Goal: Browse casually: Explore the website without a specific task or goal

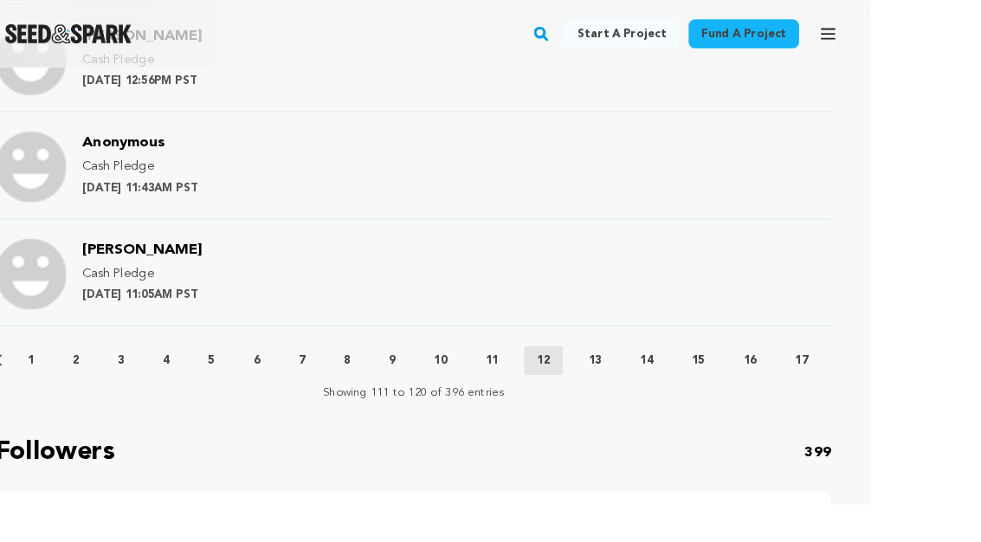
scroll to position [2171, 46]
click at [635, 379] on button "13" at bounding box center [640, 387] width 42 height 17
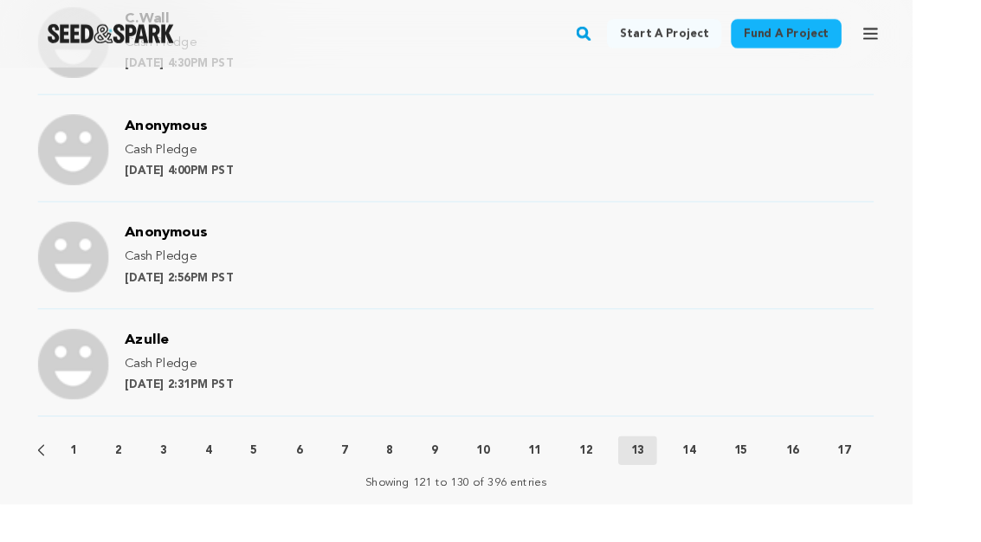
scroll to position [2094, 1]
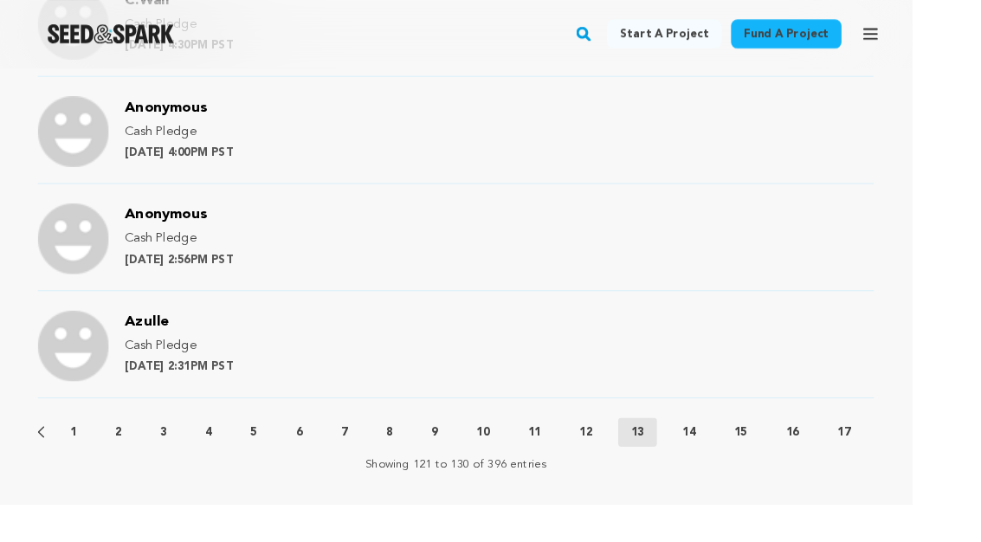
click at [758, 456] on button "14" at bounding box center [741, 464] width 42 height 17
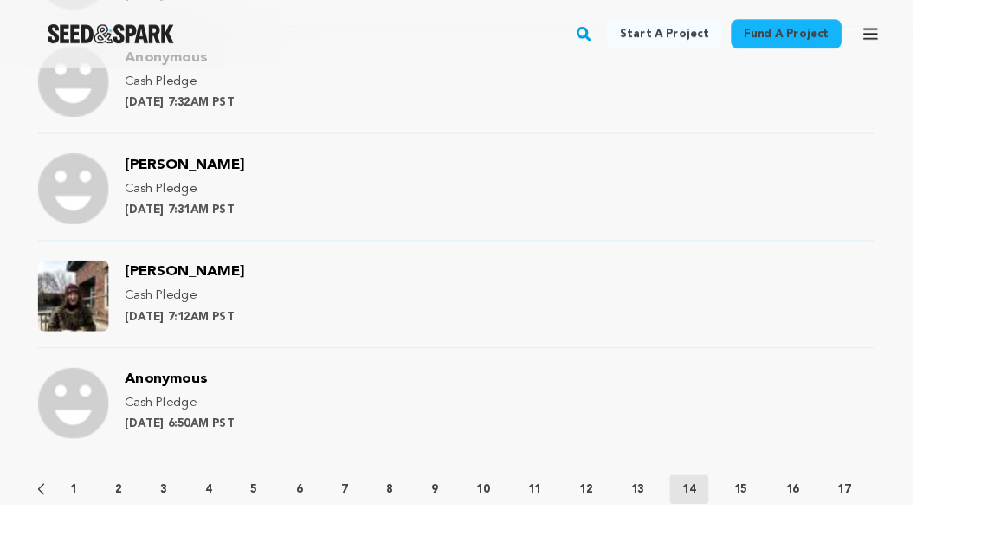
scroll to position [2030, 1]
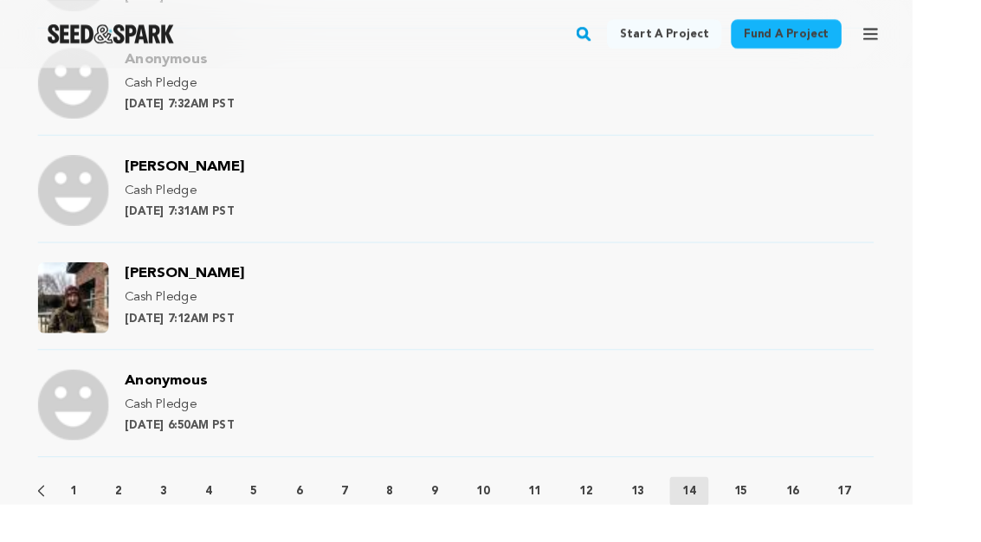
click at [802, 519] on p "15" at bounding box center [796, 527] width 14 height 17
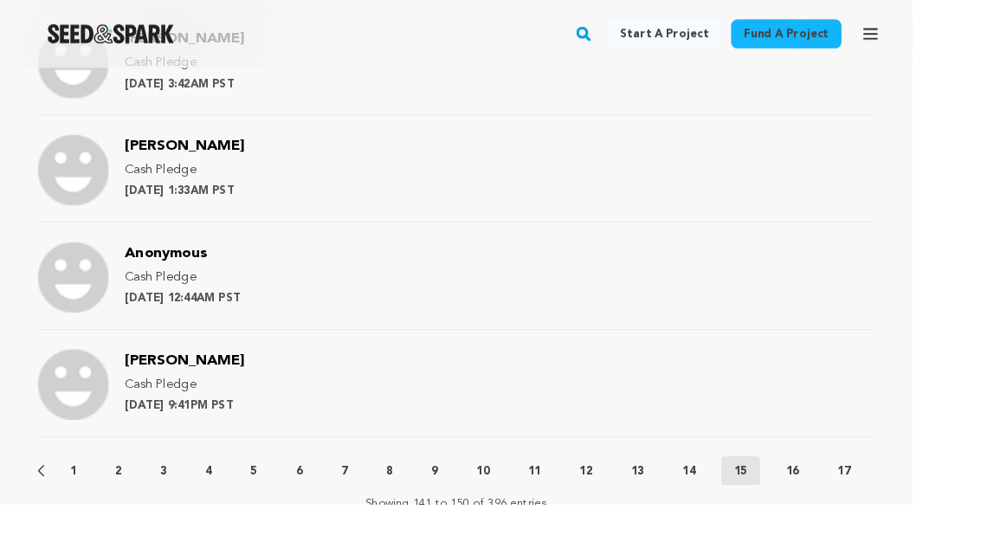
scroll to position [2070, 1]
click at [858, 496] on p "16" at bounding box center [852, 504] width 14 height 17
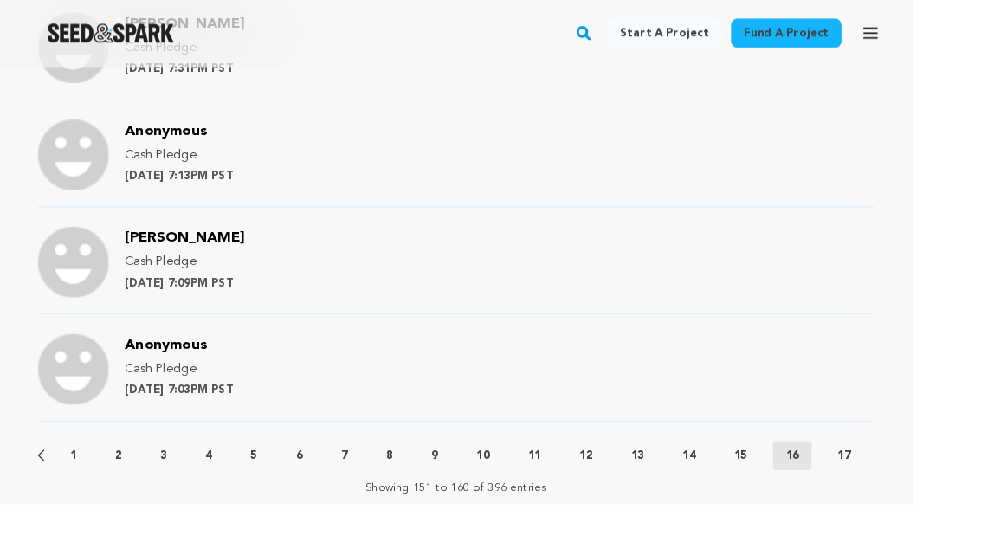
scroll to position [2069, 1]
click at [914, 480] on p "17" at bounding box center [907, 488] width 14 height 17
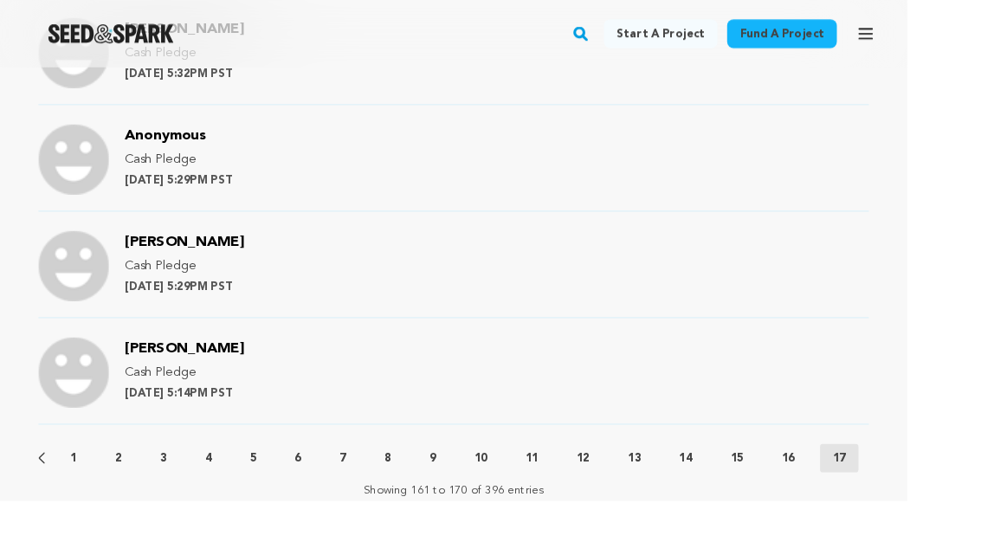
scroll to position [2062, 0]
click at [568, 521] on p "Showing 161 to 170 of 396 entries" at bounding box center [490, 529] width 195 height 17
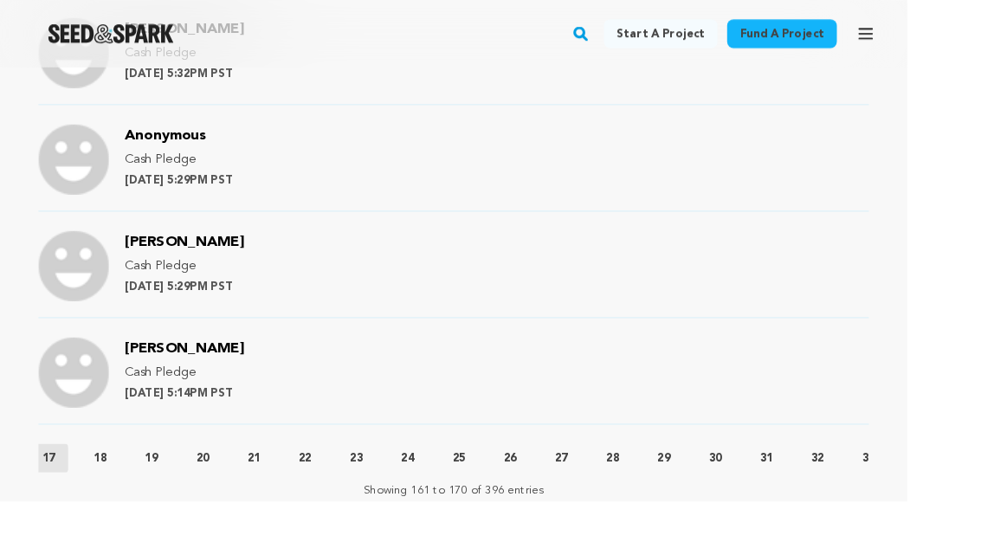
scroll to position [0, 876]
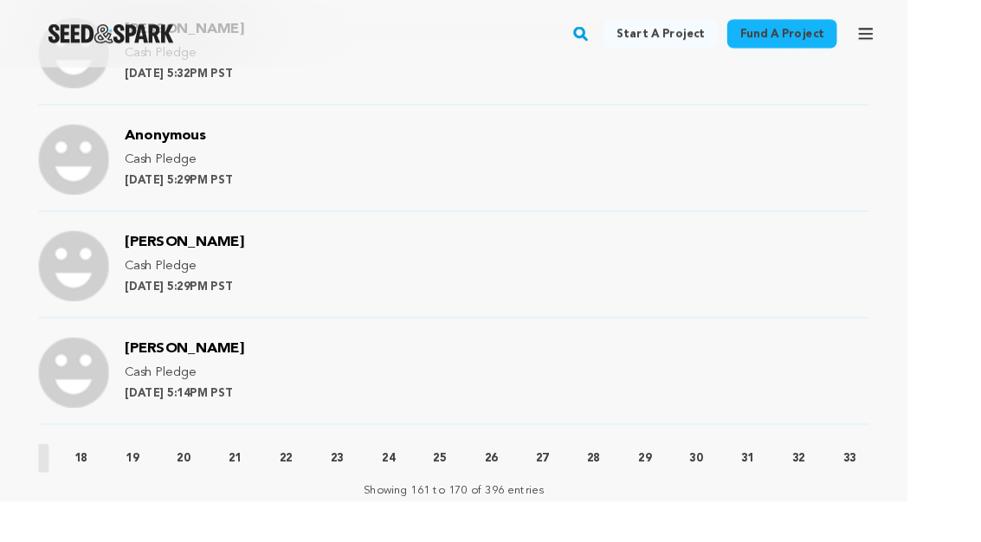
click at [103, 487] on button "18" at bounding box center [88, 495] width 42 height 17
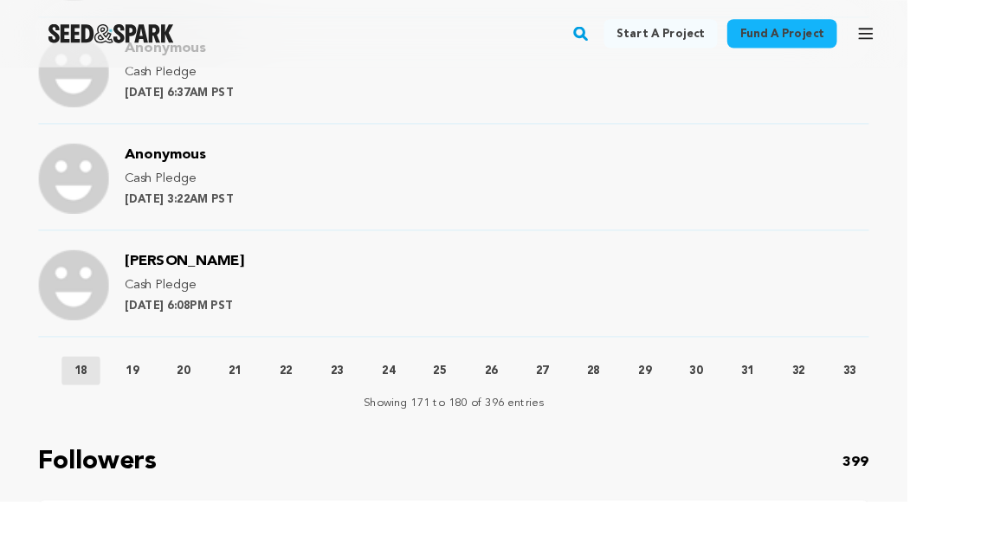
scroll to position [2214, 0]
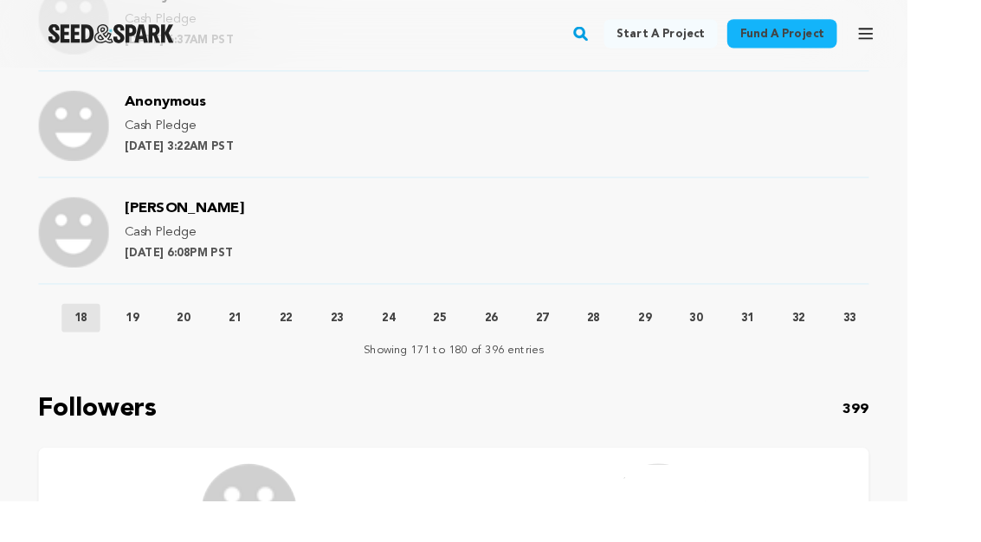
click at [150, 335] on p "19" at bounding box center [143, 343] width 14 height 17
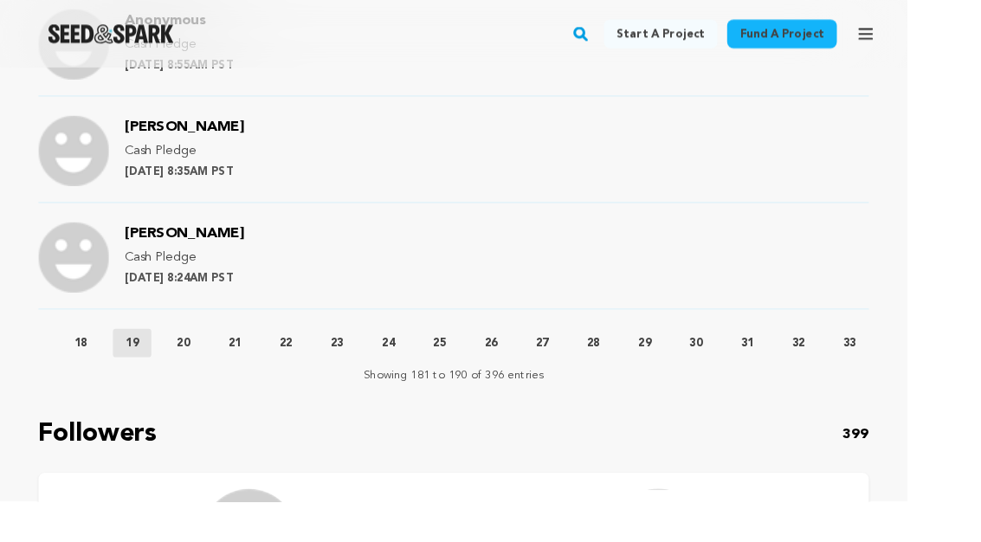
scroll to position [2207, 0]
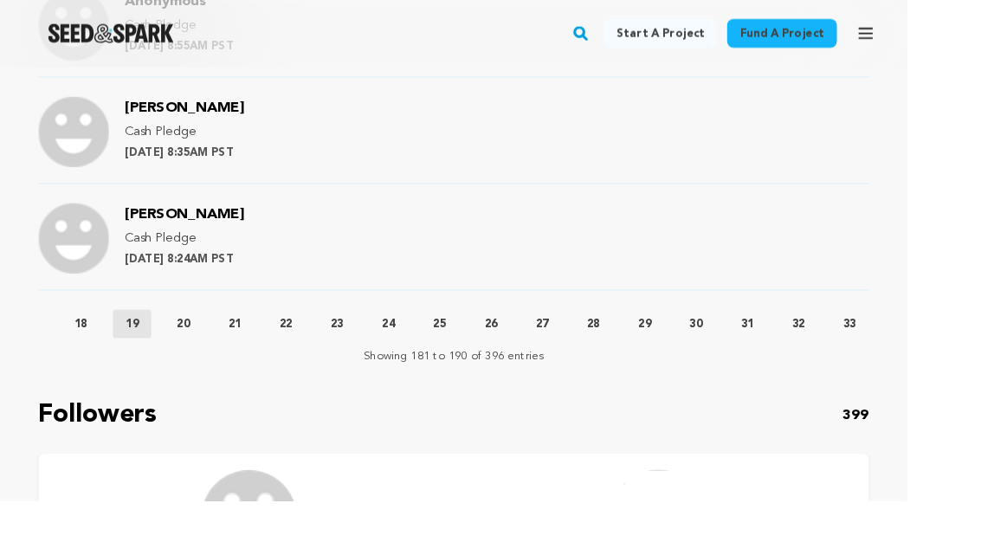
click at [198, 342] on p "20" at bounding box center [198, 350] width 14 height 17
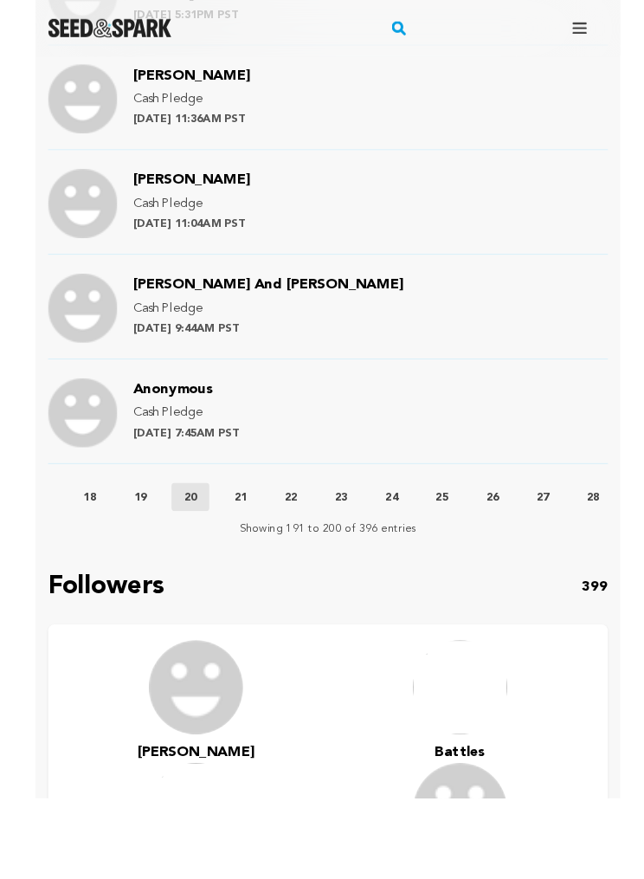
scroll to position [2074, 0]
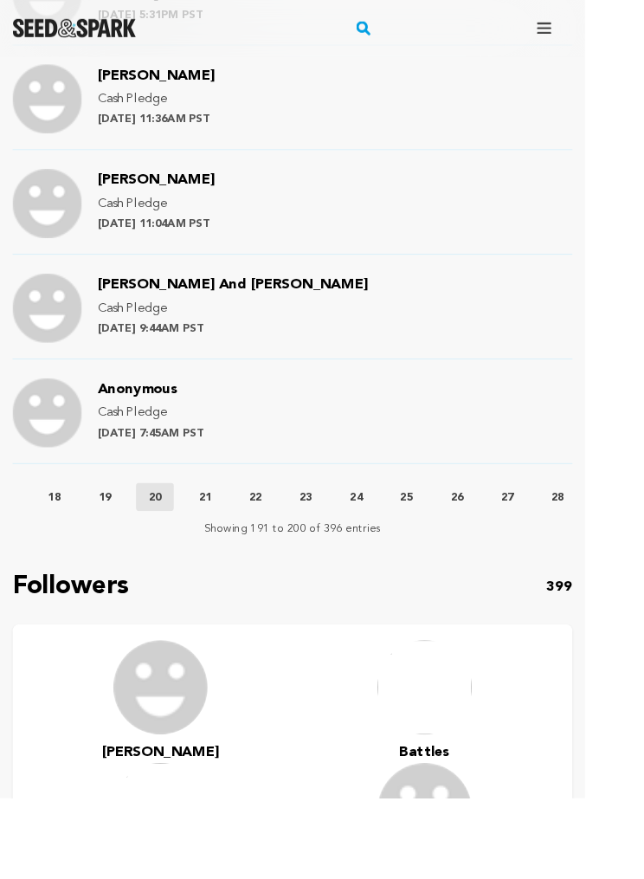
click at [247, 541] on button "21" at bounding box center [226, 547] width 42 height 17
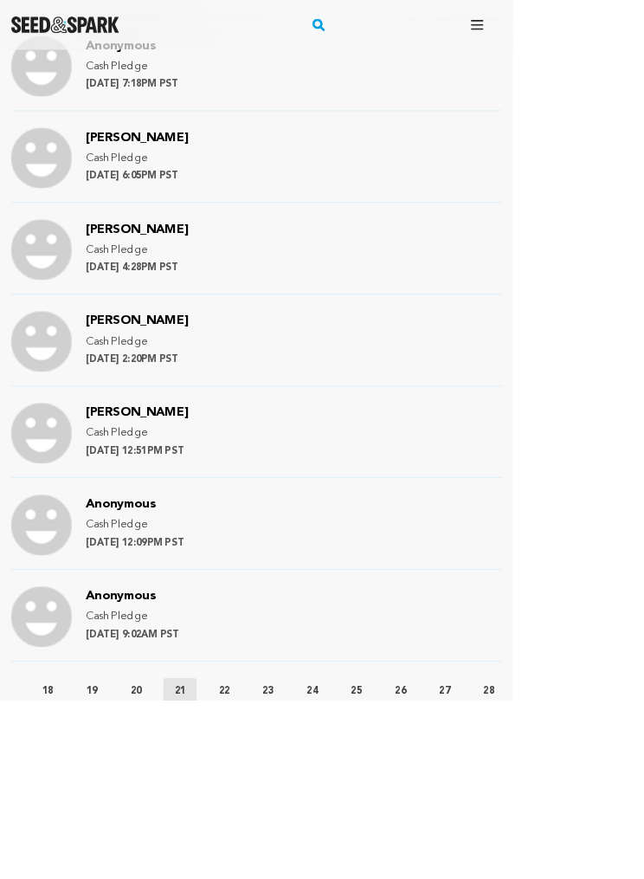
scroll to position [1751, 0]
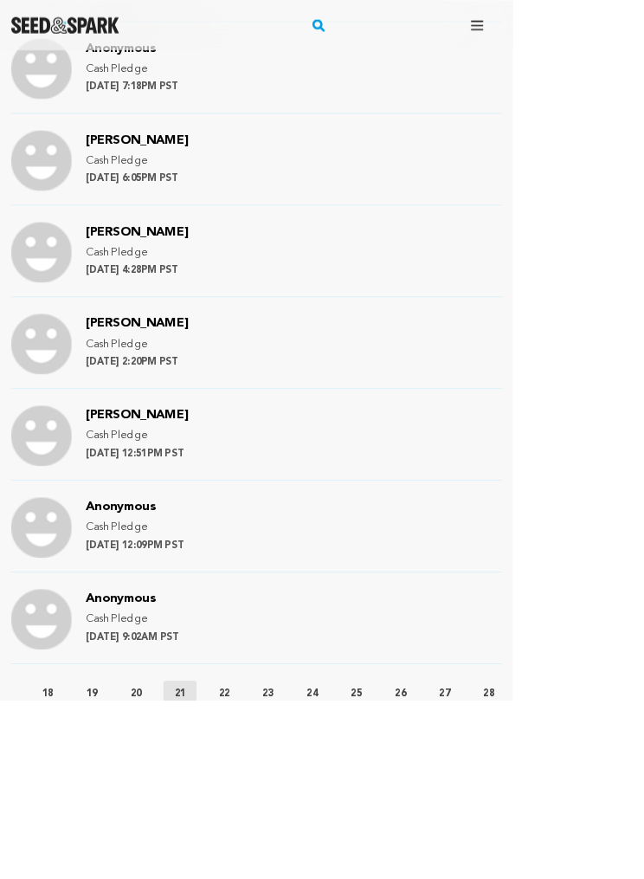
click at [288, 541] on p "22" at bounding box center [282, 870] width 14 height 17
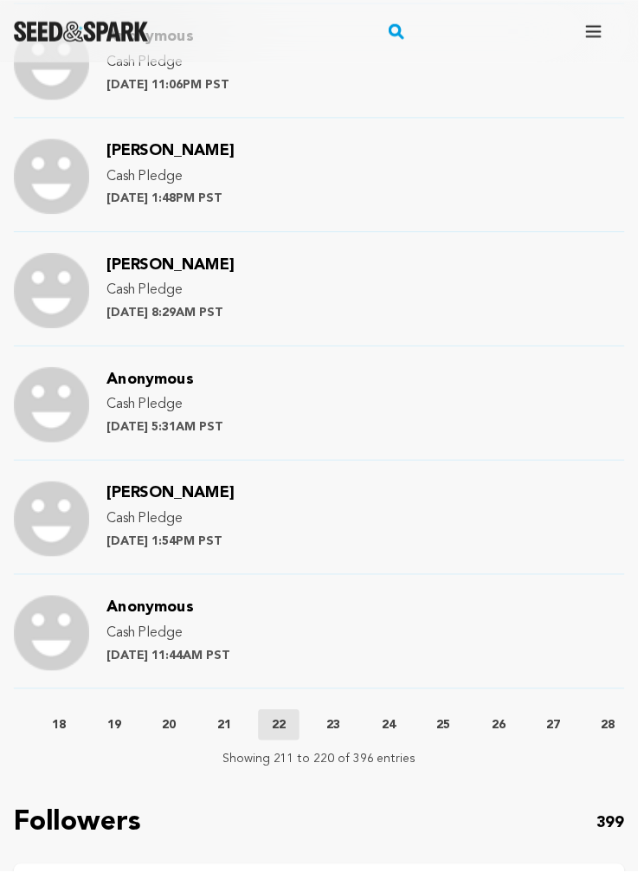
scroll to position [1890, 0]
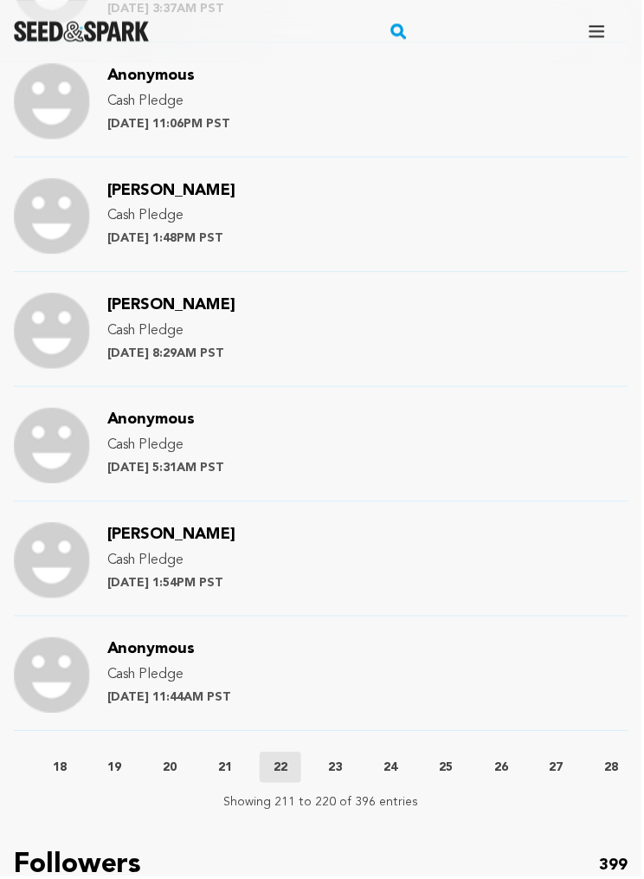
click at [356, 541] on button "23" at bounding box center [337, 769] width 42 height 17
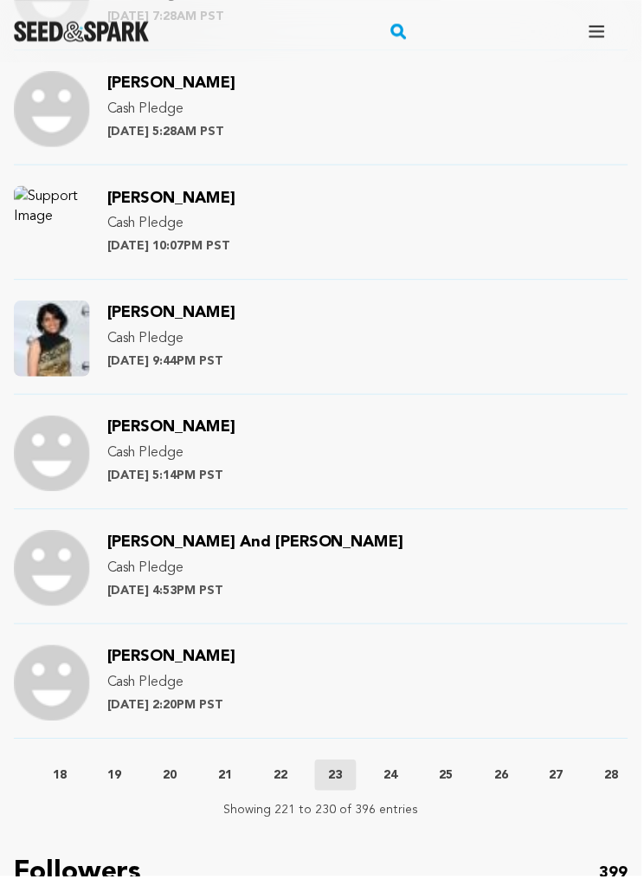
click at [399, 541] on p "24" at bounding box center [392, 777] width 14 height 17
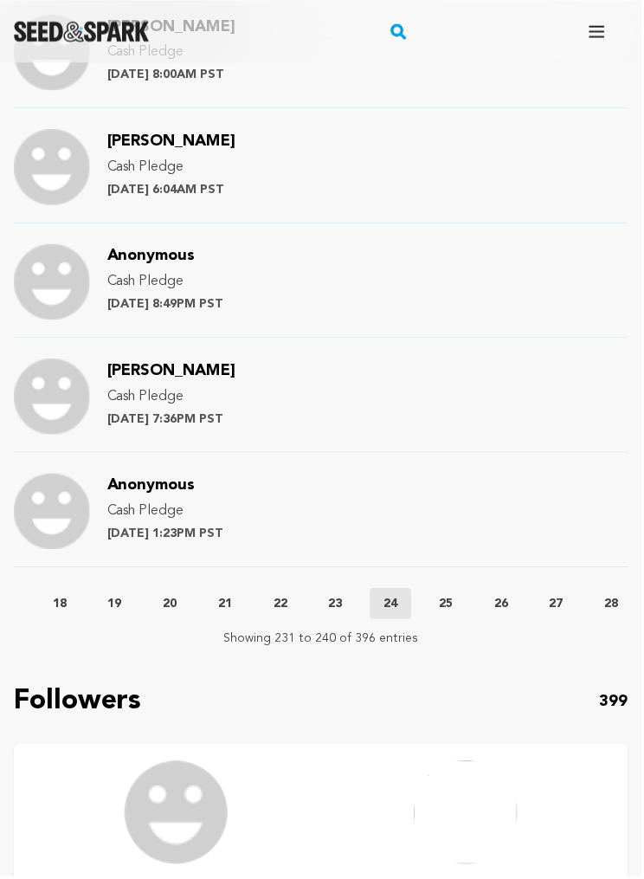
click at [444, 541] on button "25" at bounding box center [448, 605] width 42 height 17
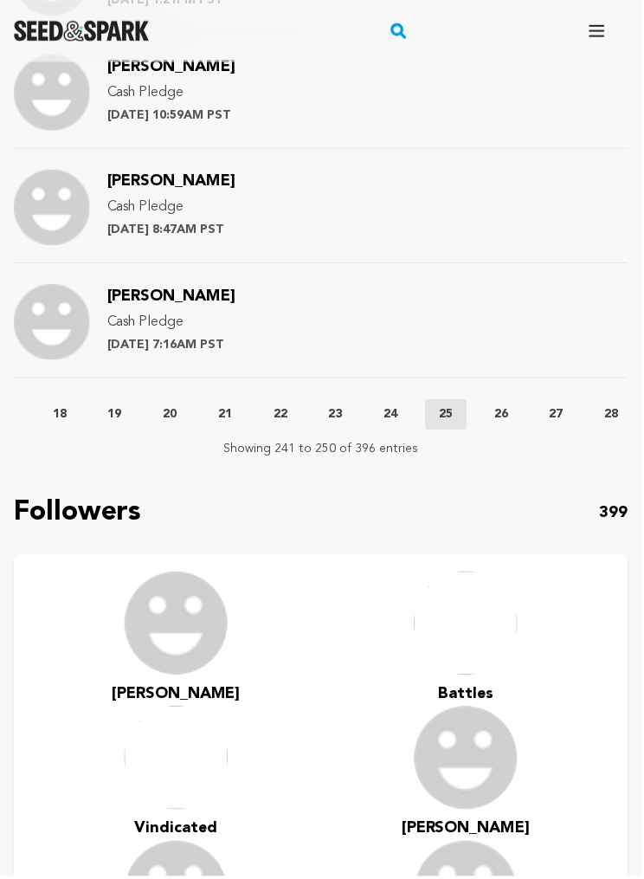
click at [524, 407] on button "26" at bounding box center [503, 415] width 42 height 17
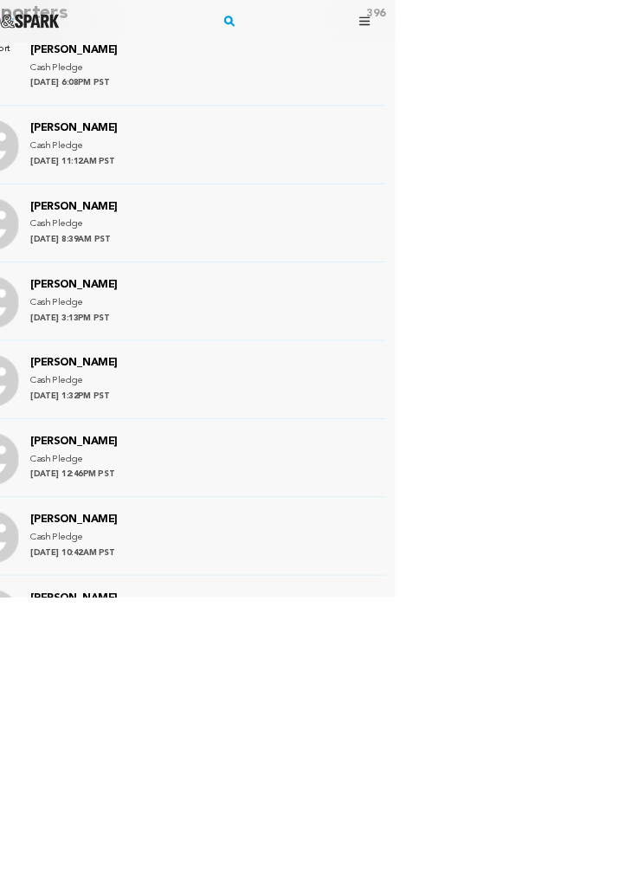
scroll to position [1392, 62]
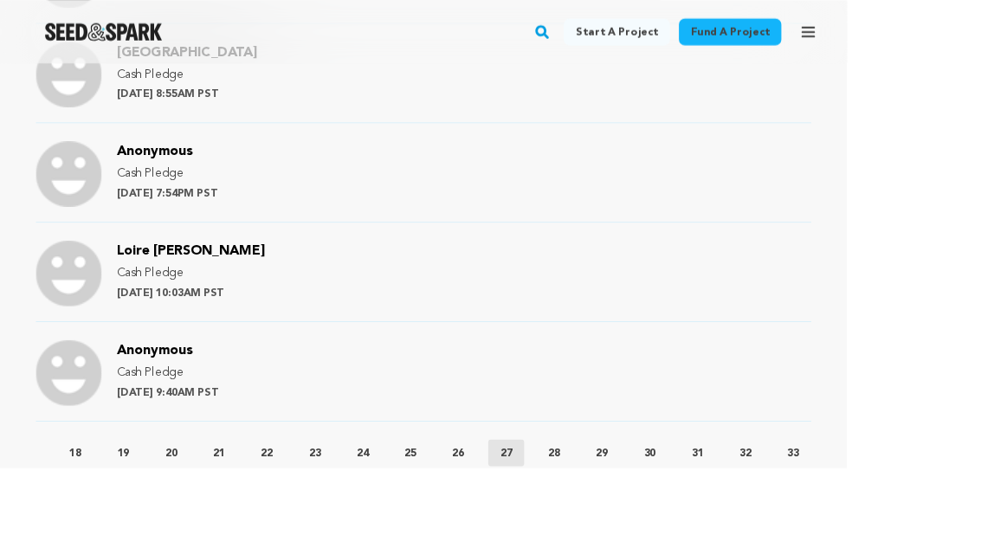
scroll to position [2029, 0]
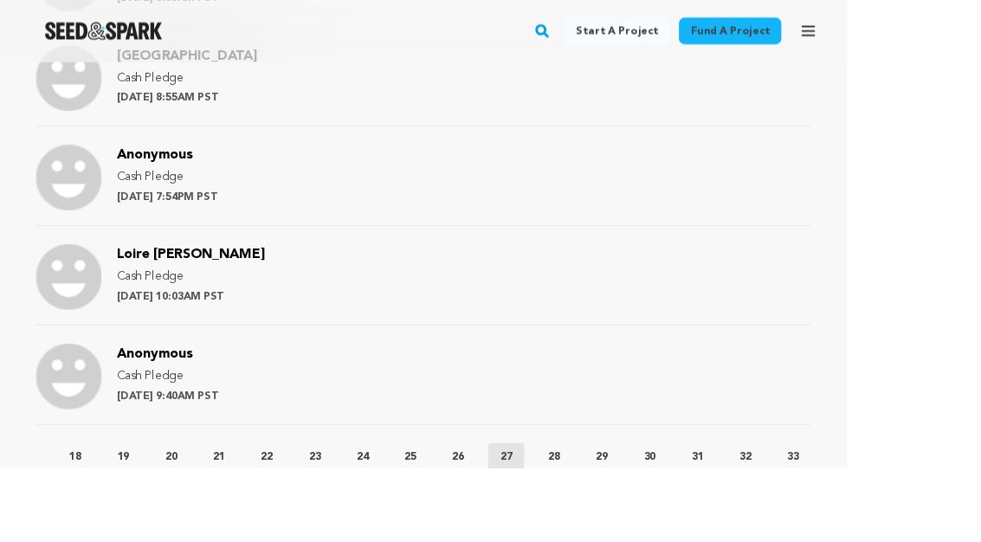
click at [649, 520] on p "28" at bounding box center [642, 528] width 14 height 17
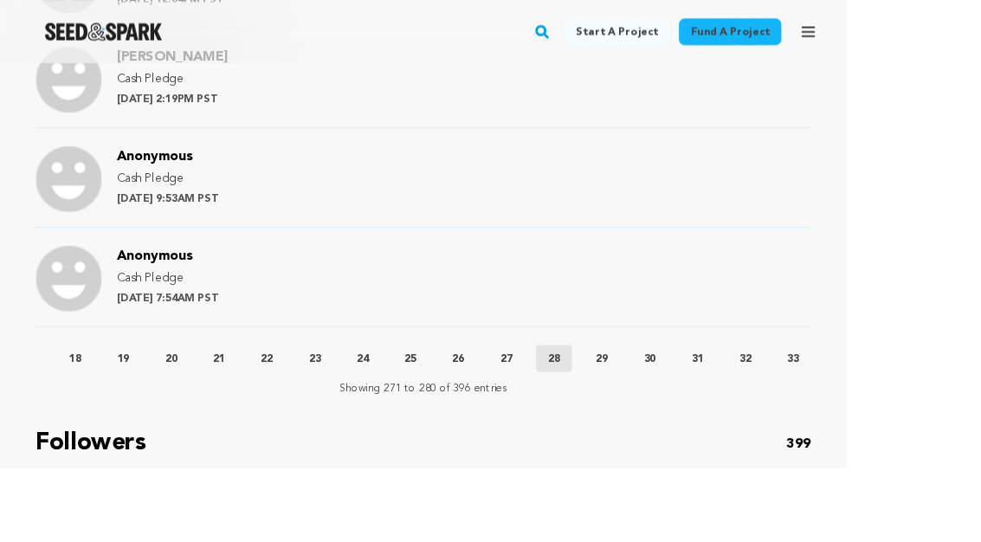
scroll to position [2187, 0]
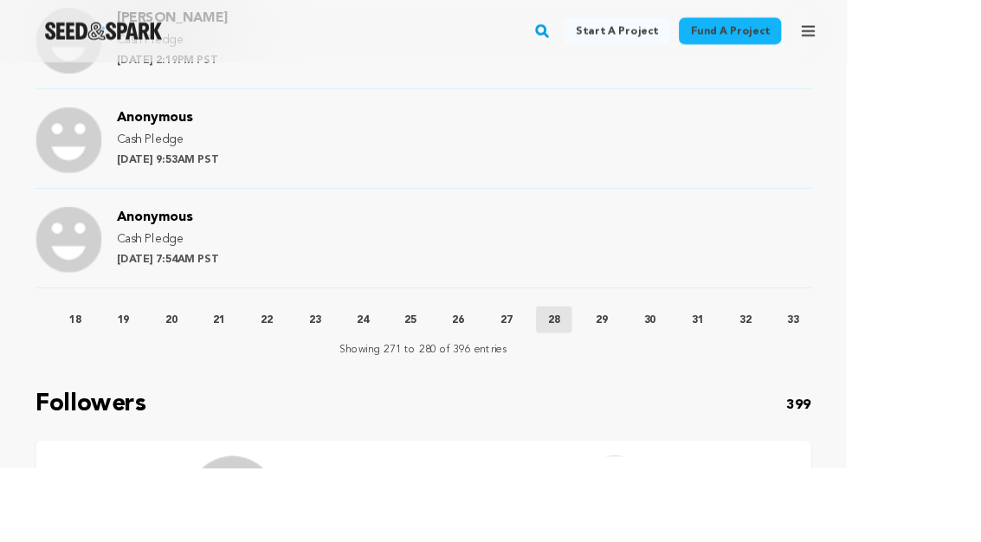
click at [718, 362] on button "29" at bounding box center [697, 370] width 42 height 17
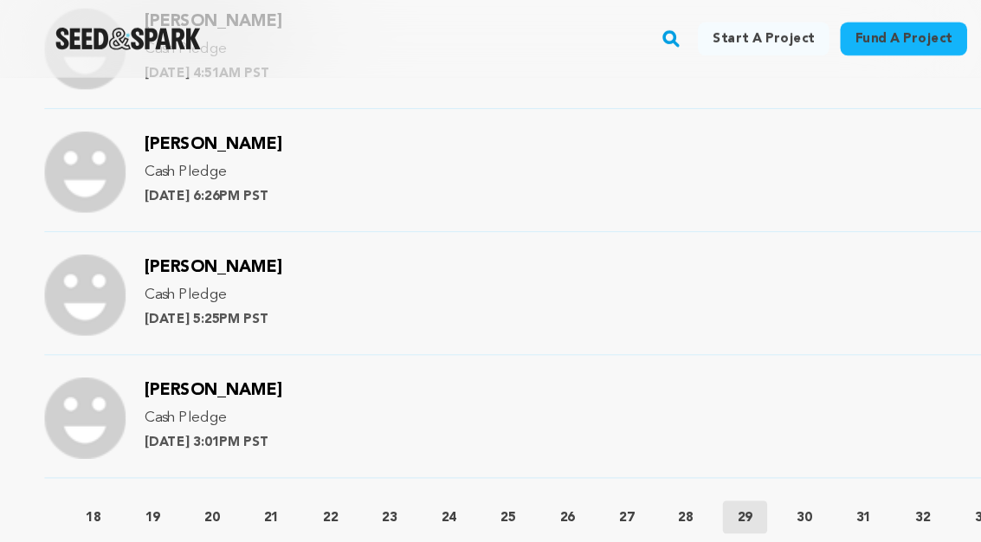
scroll to position [2114, 0]
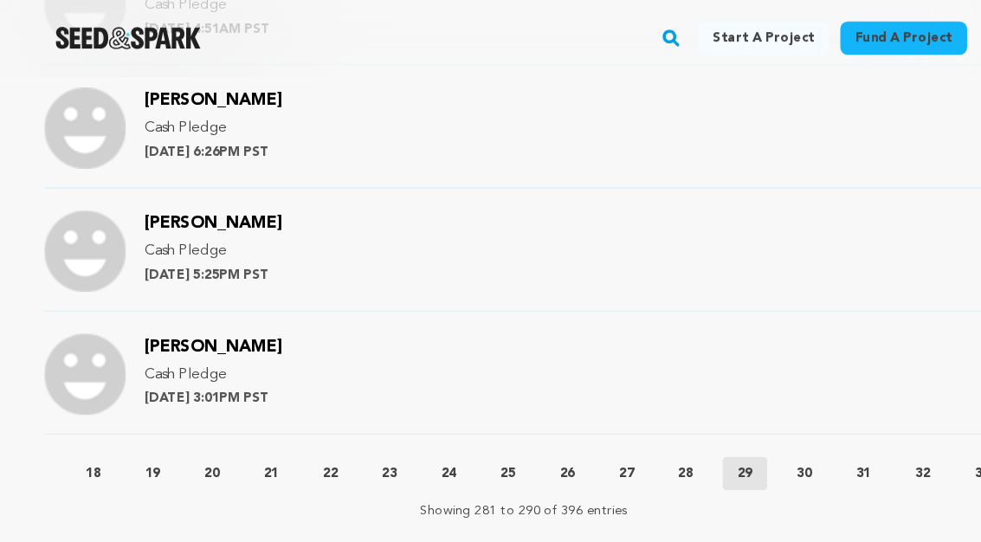
click at [760, 435] on p "30" at bounding box center [753, 443] width 14 height 17
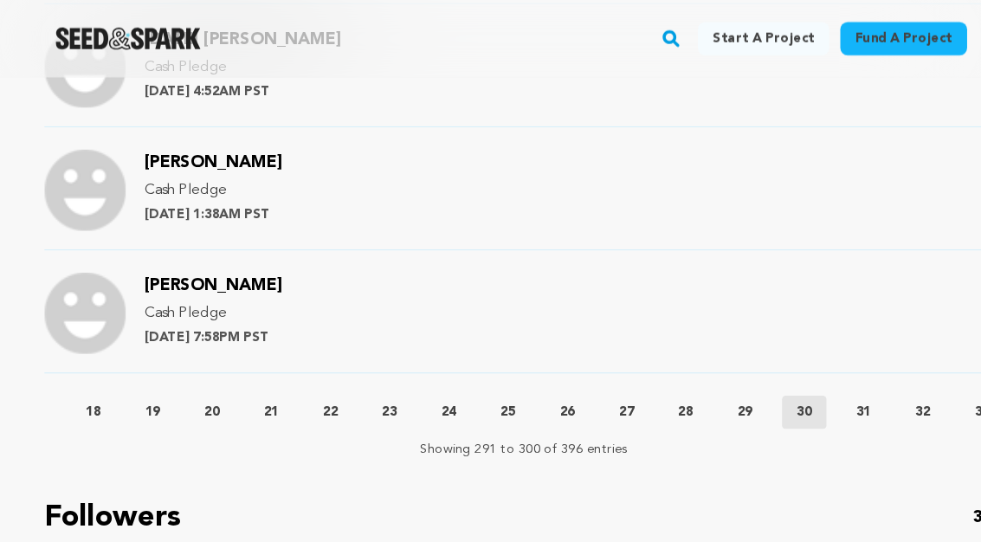
scroll to position [2181, 0]
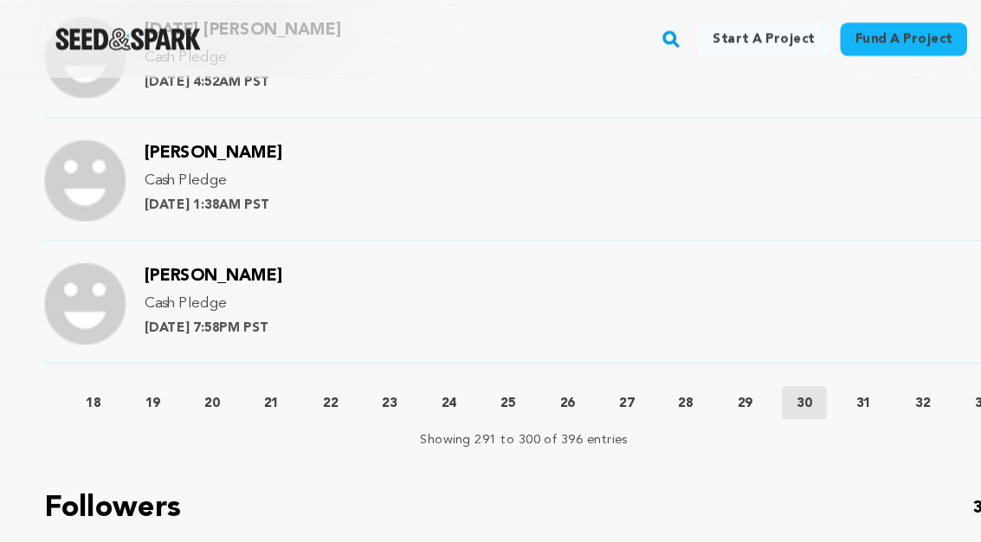
click at [815, 368] on p "31" at bounding box center [808, 376] width 14 height 17
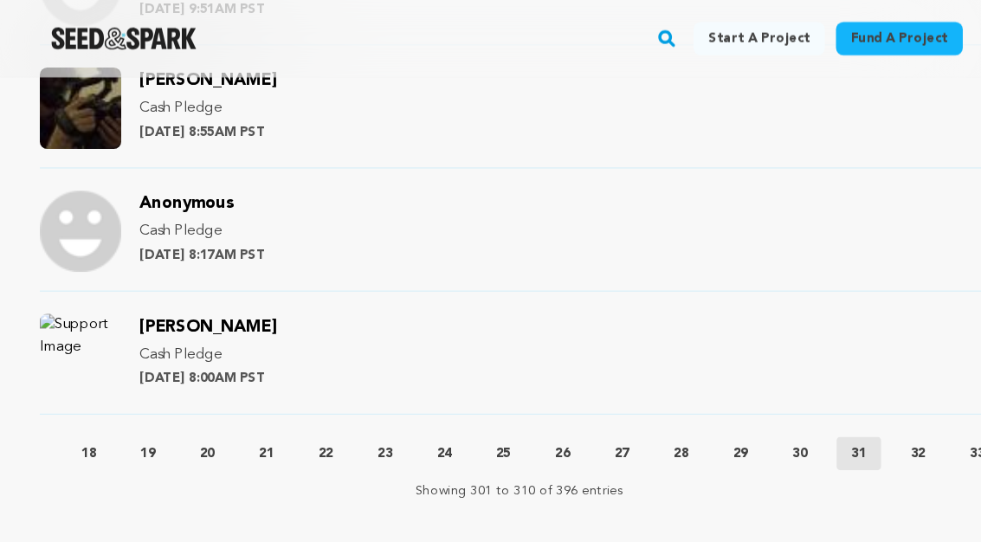
scroll to position [2156, 0]
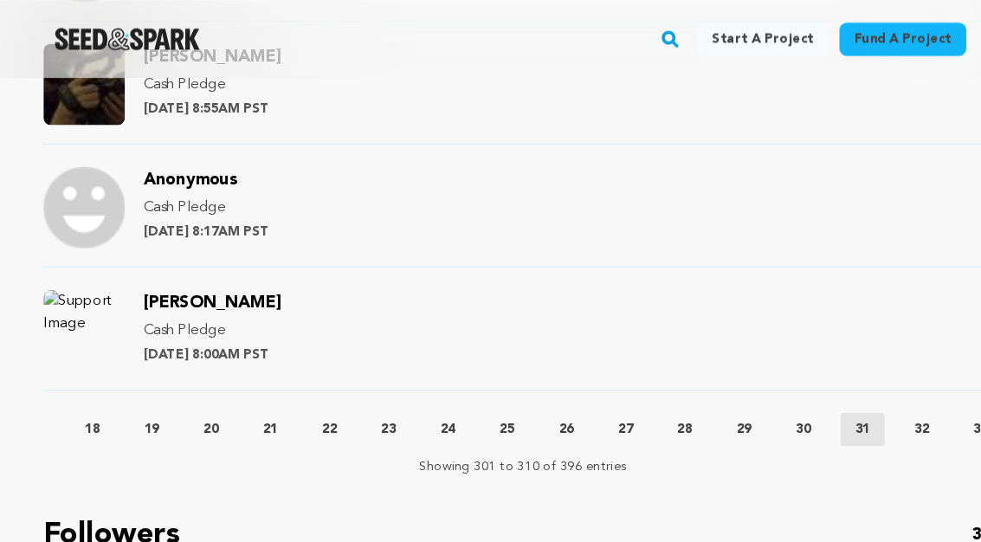
click at [871, 393] on p "32" at bounding box center [864, 401] width 14 height 17
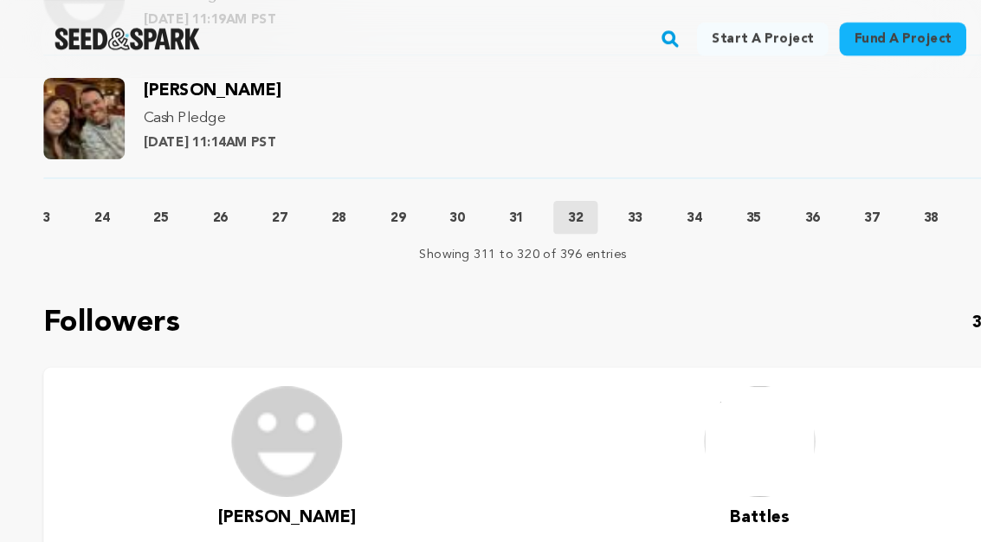
scroll to position [2402, 0]
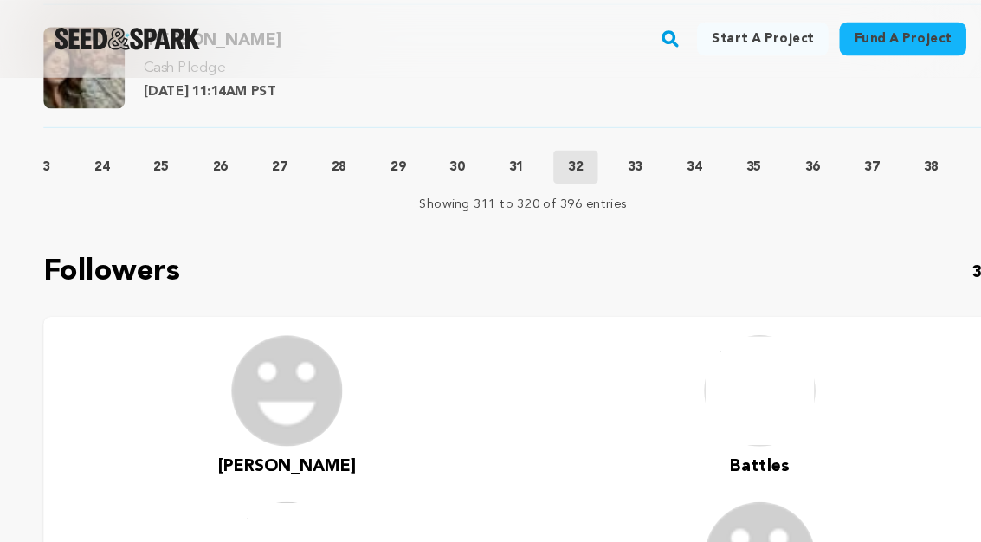
click at [602, 147] on p "33" at bounding box center [595, 155] width 14 height 17
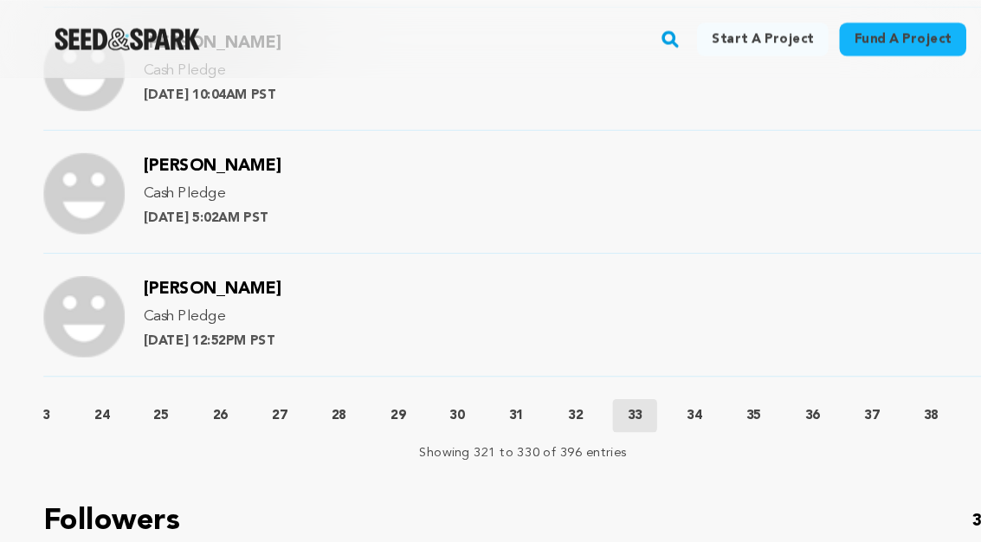
click at [657, 380] on p "34" at bounding box center [651, 388] width 14 height 17
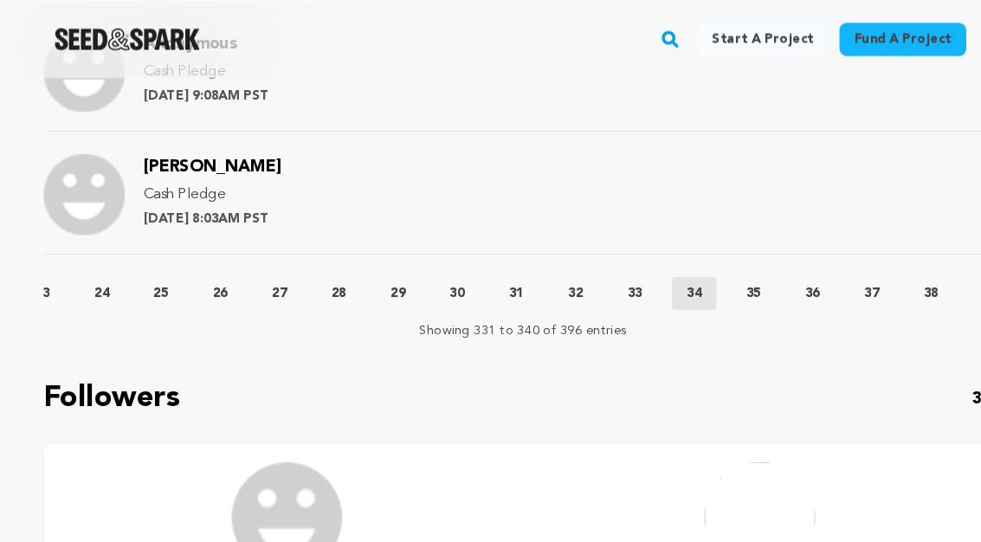
scroll to position [2327, 0]
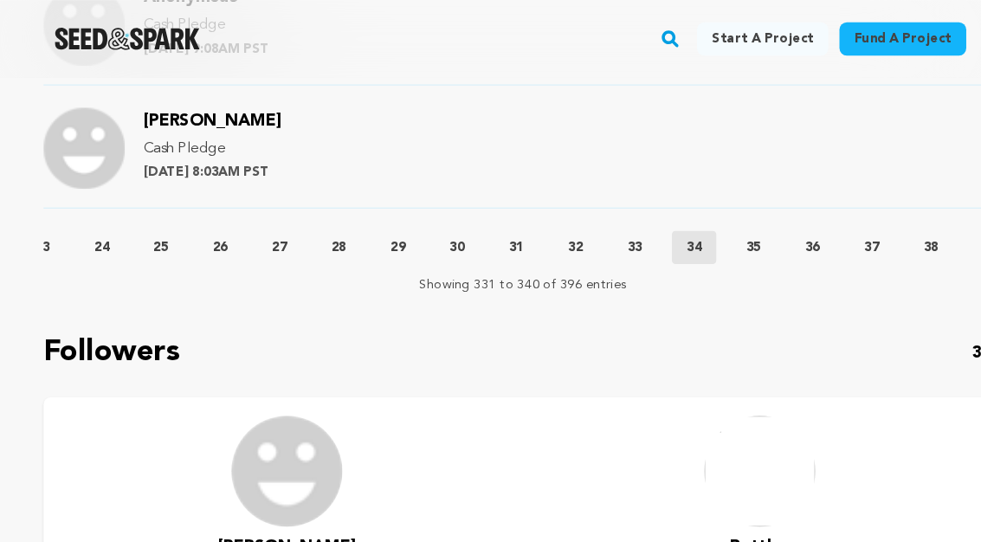
click at [713, 223] on p "35" at bounding box center [706, 231] width 14 height 17
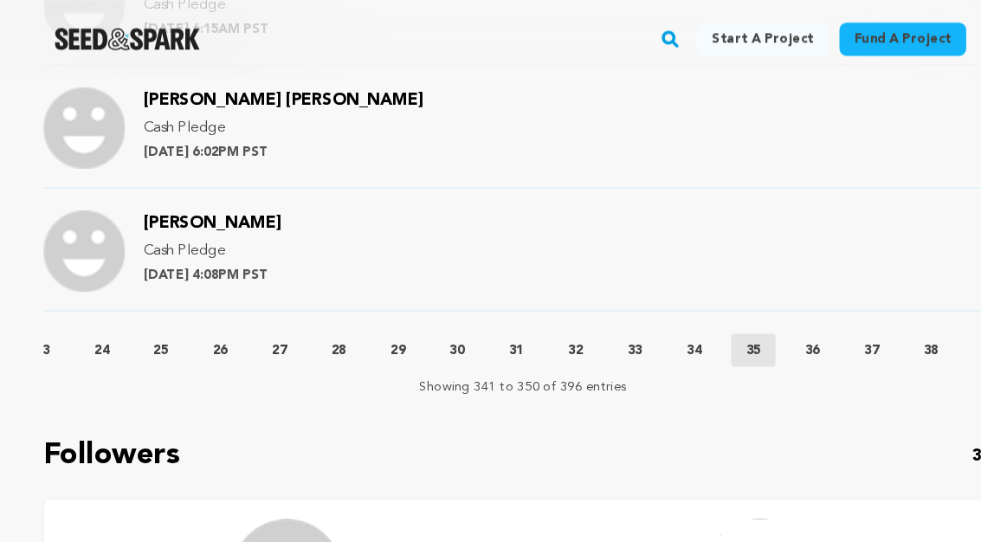
scroll to position [2247, 0]
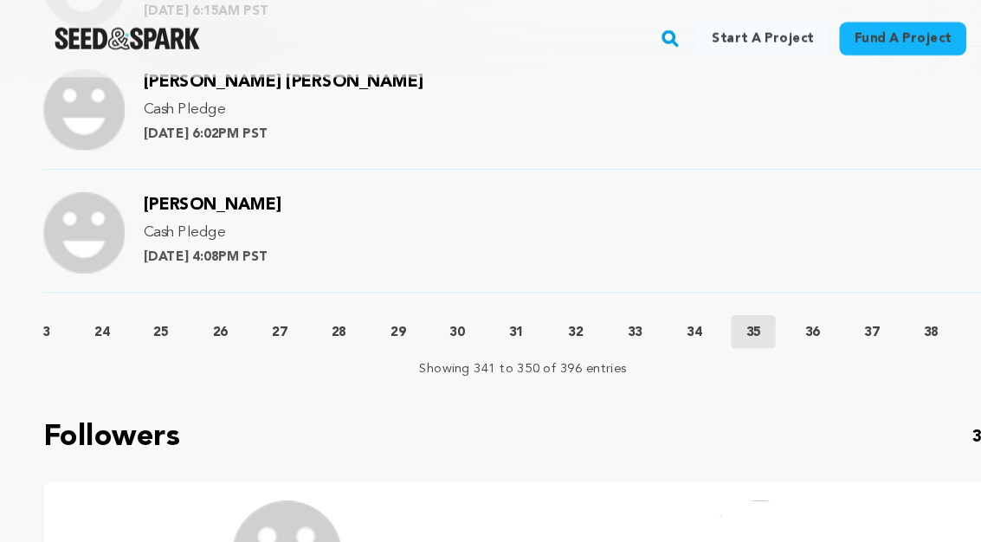
click at [768, 302] on p "36" at bounding box center [761, 310] width 14 height 17
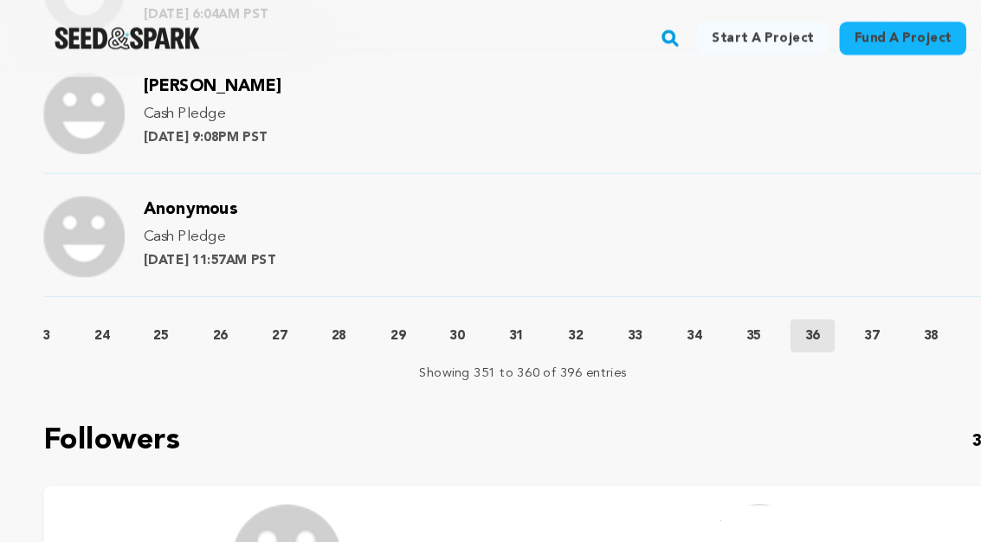
scroll to position [2291, 0]
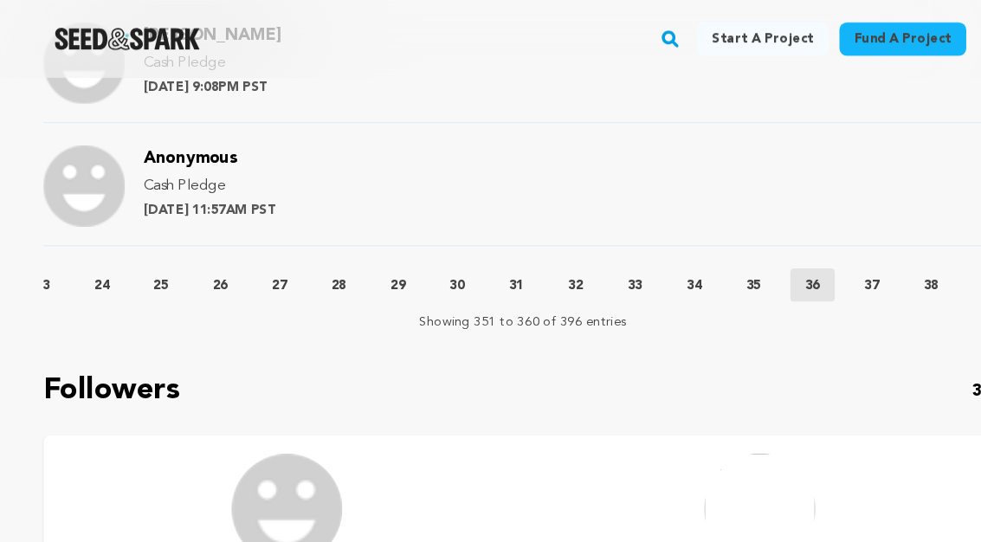
click at [824, 258] on p "37" at bounding box center [817, 266] width 14 height 17
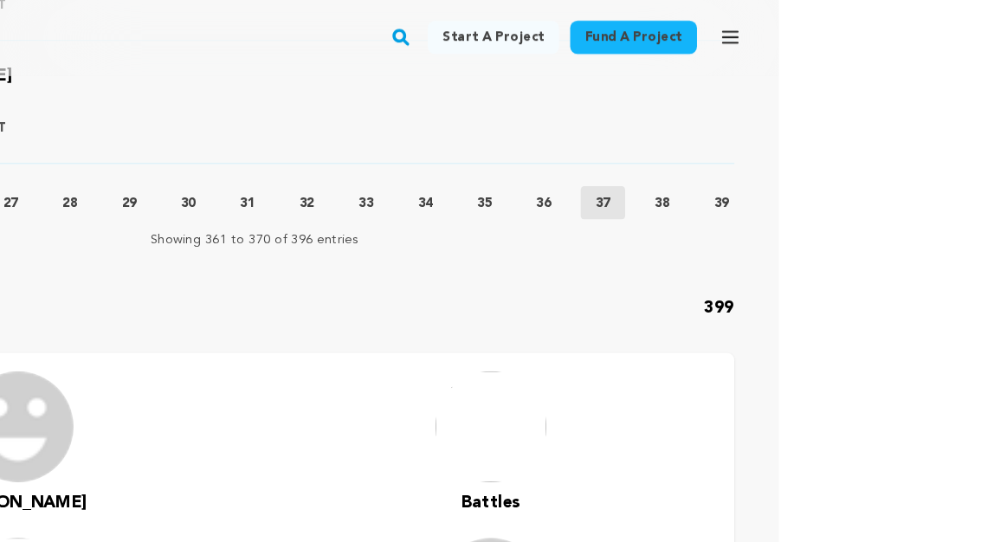
scroll to position [2366, 203]
click at [663, 183] on p "38" at bounding box center [670, 191] width 14 height 17
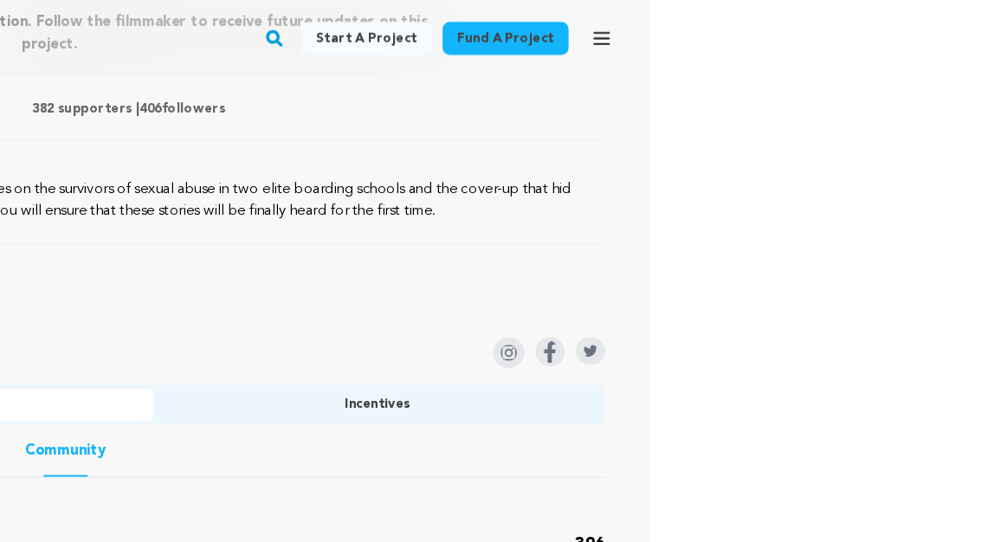
scroll to position [817, 295]
